Goal: Information Seeking & Learning: Learn about a topic

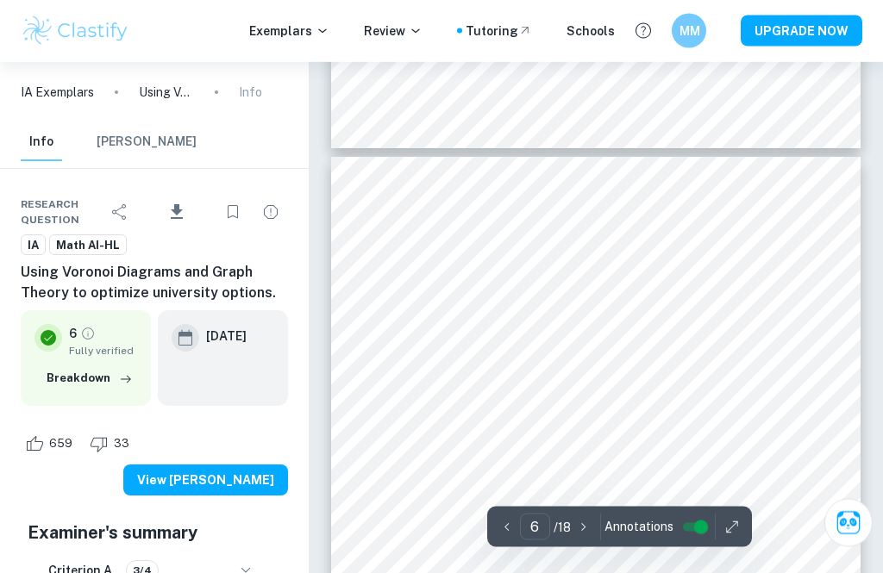
scroll to position [3883, 0]
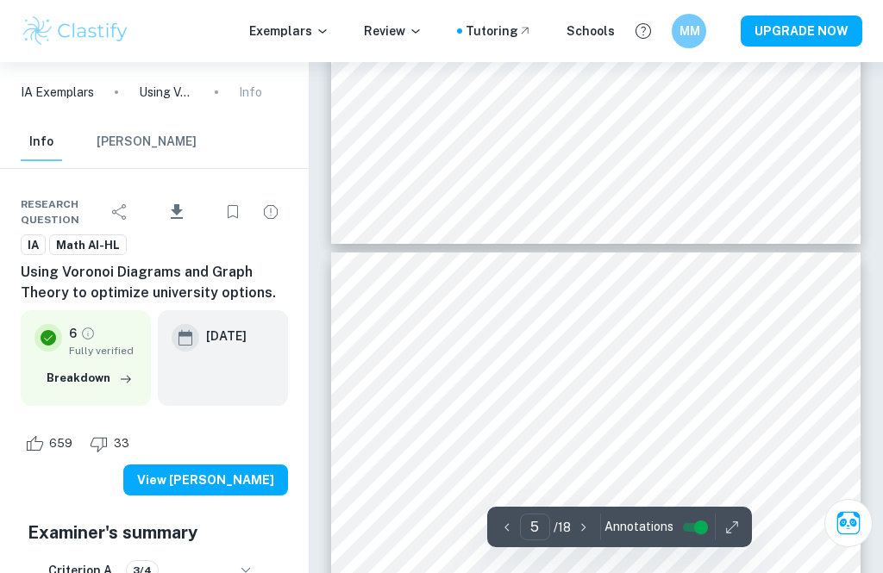
type input "6"
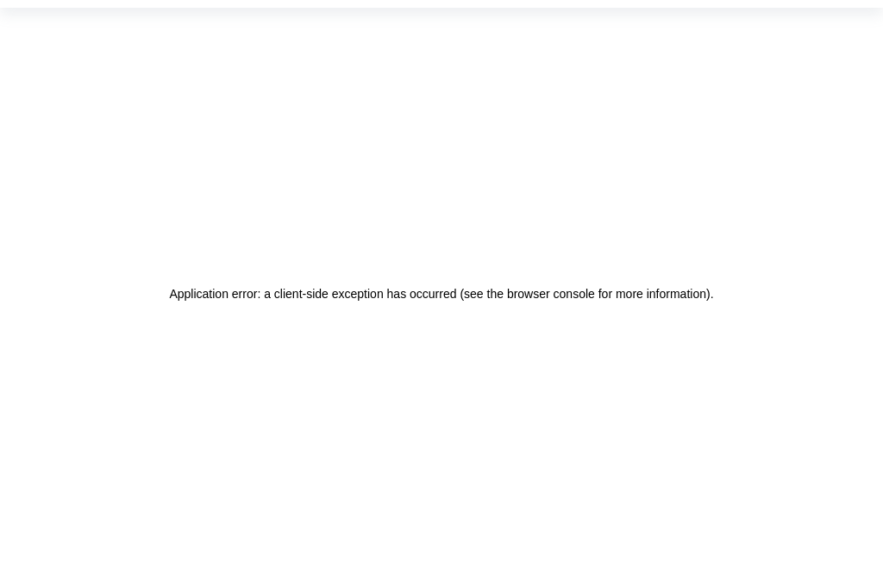
scroll to position [55, 0]
